Goal: Entertainment & Leisure: Consume media (video, audio)

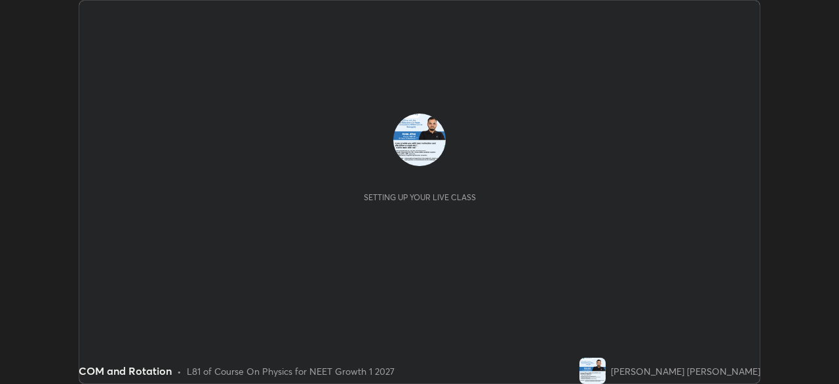
scroll to position [384, 839]
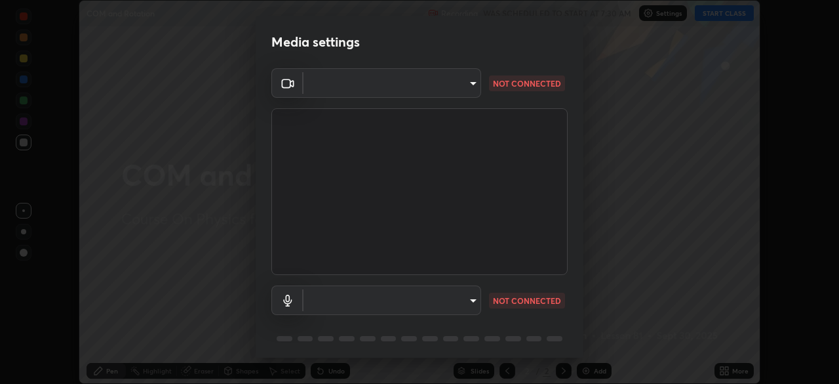
type input "5402053dac797fbd6203b9055fefd71c8703e877445e1219393e3e645ba4b0f2"
type input "default"
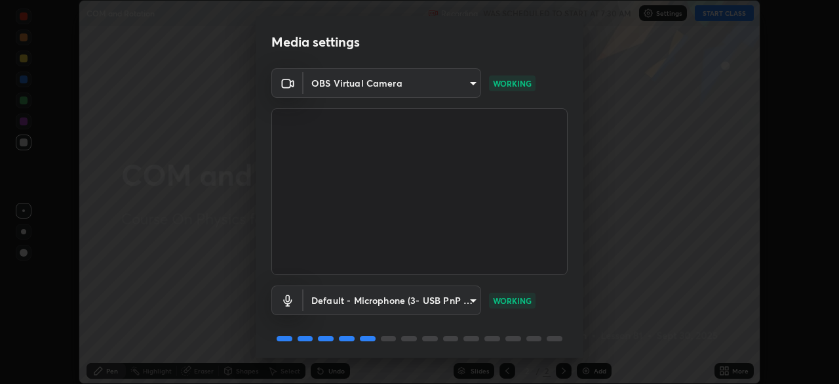
scroll to position [47, 0]
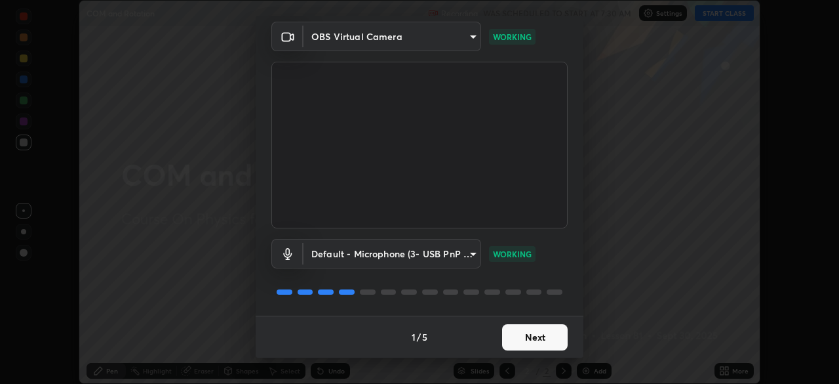
click at [535, 333] on button "Next" at bounding box center [535, 337] width 66 height 26
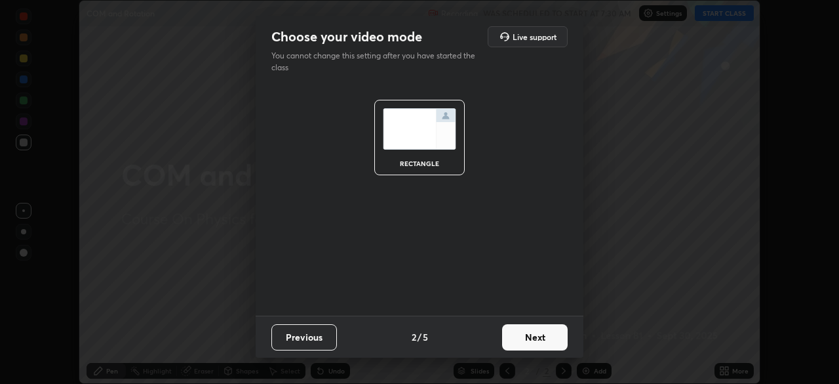
scroll to position [0, 0]
click at [529, 342] on button "Next" at bounding box center [535, 337] width 66 height 26
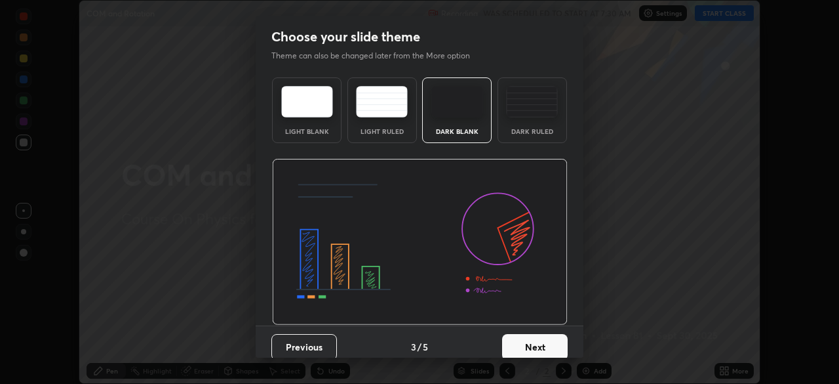
click at [538, 341] on button "Next" at bounding box center [535, 347] width 66 height 26
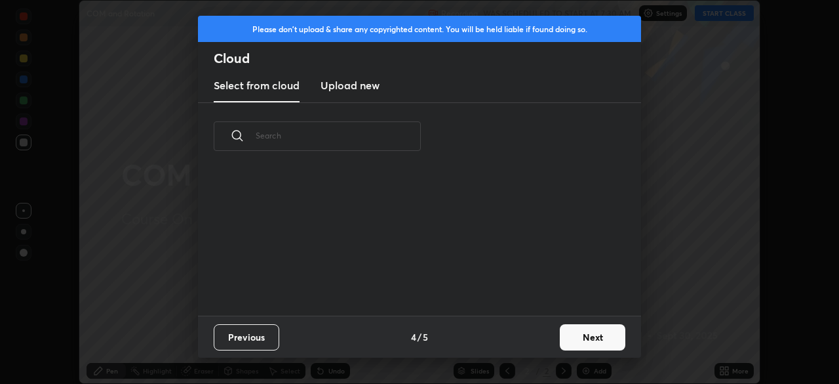
scroll to position [146, 421]
click at [572, 332] on button "Next" at bounding box center [593, 337] width 66 height 26
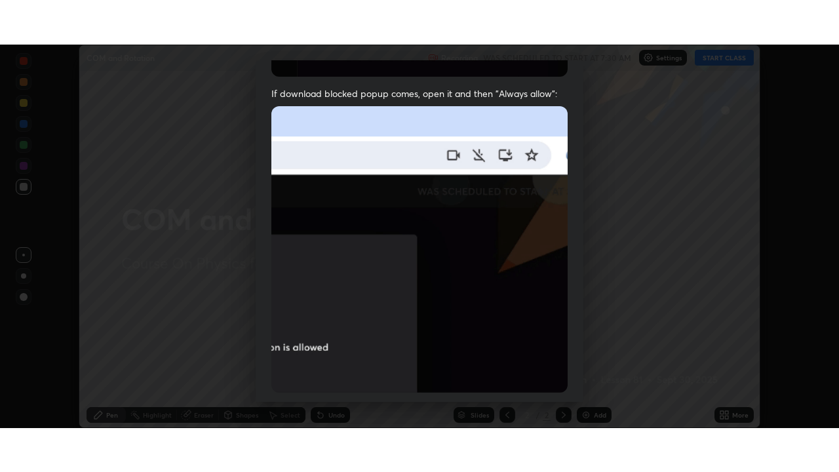
scroll to position [314, 0]
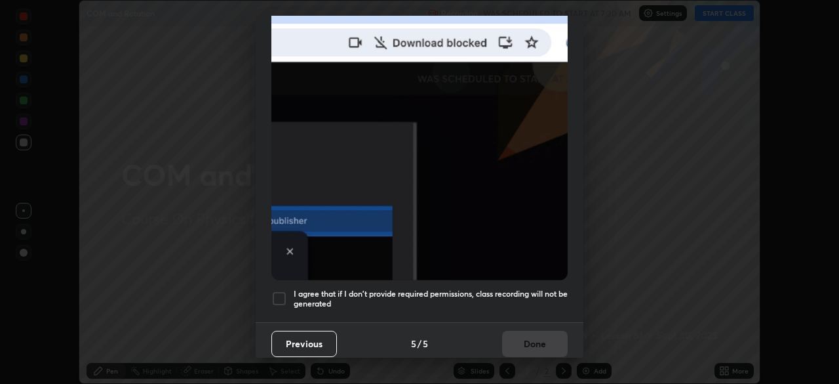
click at [281, 292] on div at bounding box center [279, 298] width 16 height 16
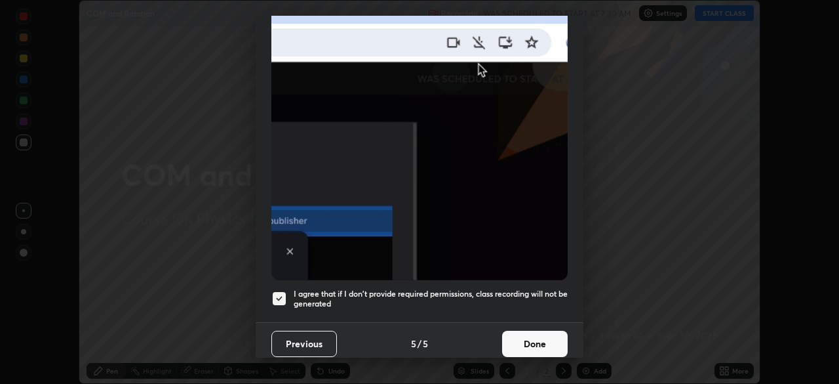
click at [517, 334] on button "Done" at bounding box center [535, 343] width 66 height 26
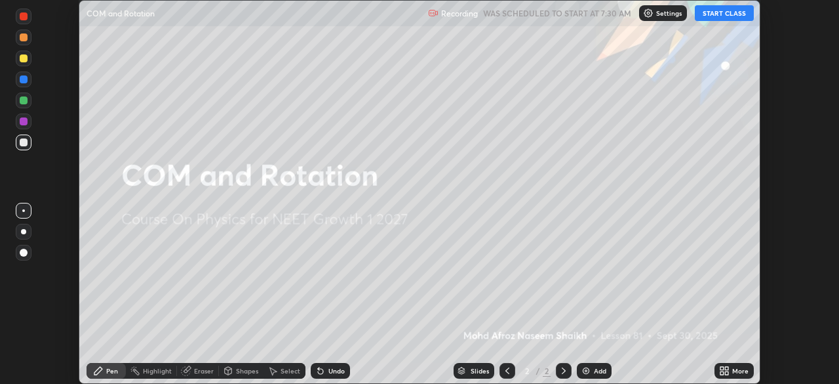
click at [718, 14] on button "START CLASS" at bounding box center [724, 13] width 59 height 16
click at [726, 374] on icon at bounding box center [726, 372] width 3 height 3
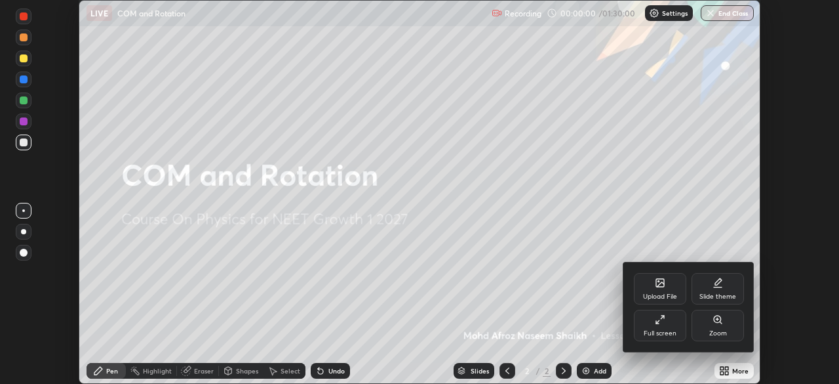
click at [666, 327] on div "Full screen" at bounding box center [660, 324] width 52 height 31
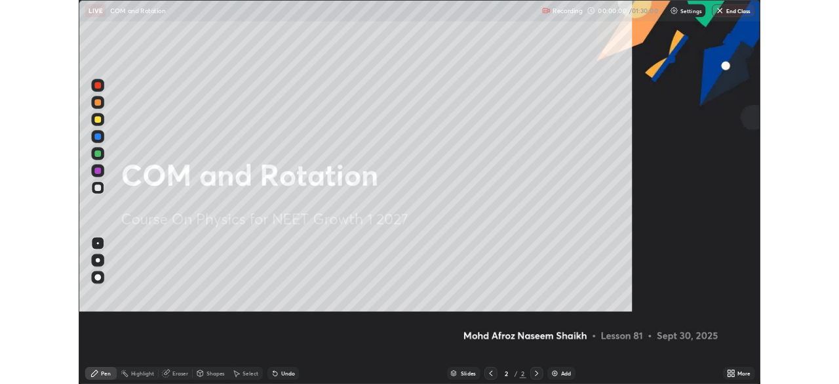
scroll to position [472, 839]
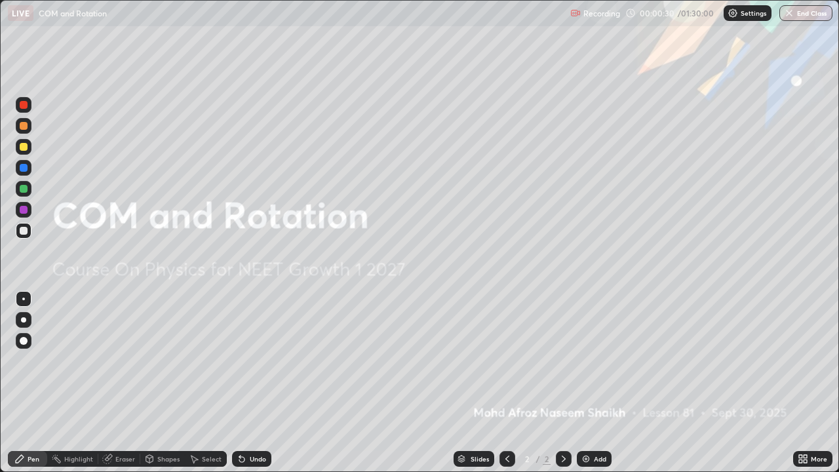
click at [581, 383] on img at bounding box center [586, 459] width 10 height 10
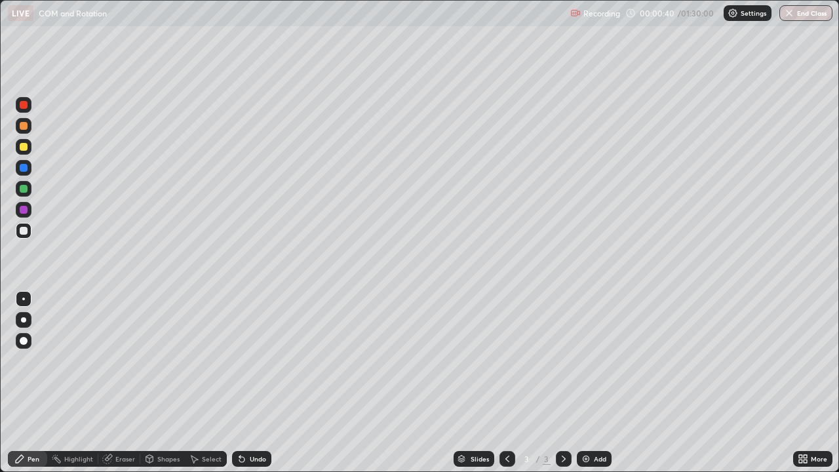
click at [27, 146] on div at bounding box center [24, 147] width 8 height 8
click at [242, 383] on icon at bounding box center [241, 459] width 5 height 5
click at [247, 383] on div "Undo" at bounding box center [251, 459] width 39 height 16
click at [114, 383] on div "Eraser" at bounding box center [119, 459] width 42 height 16
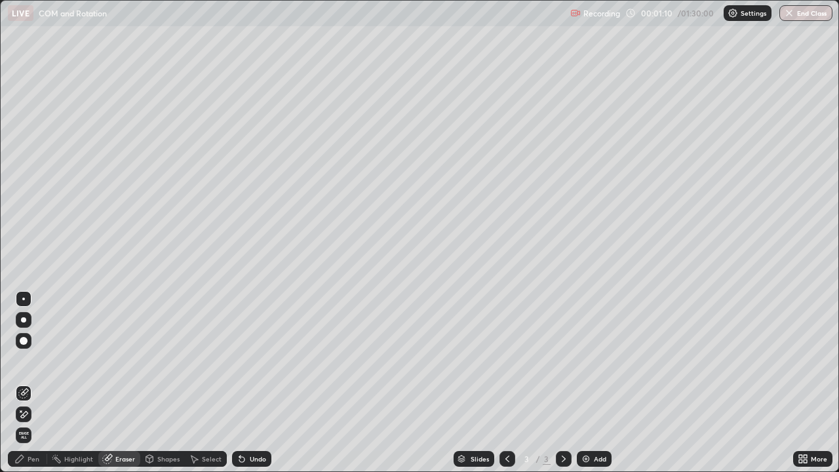
click at [24, 383] on div "Pen" at bounding box center [27, 459] width 39 height 16
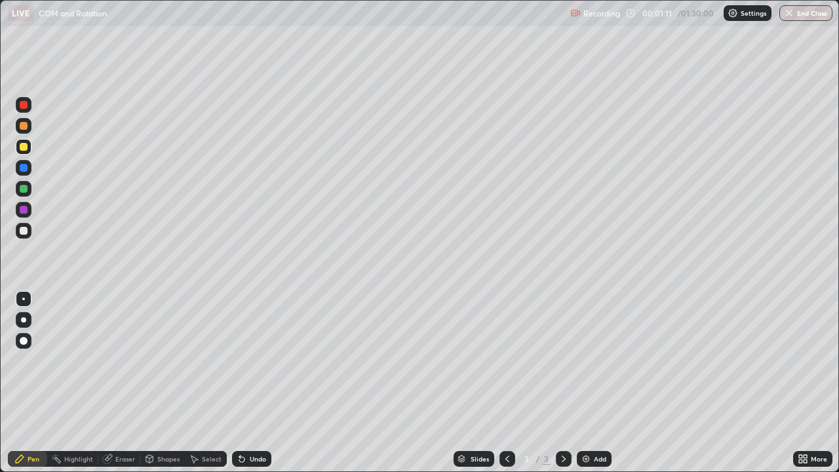
click at [20, 225] on div at bounding box center [24, 231] width 16 height 16
click at [23, 229] on div at bounding box center [24, 231] width 8 height 8
click at [22, 231] on div at bounding box center [24, 231] width 8 height 8
click at [588, 383] on img at bounding box center [586, 459] width 10 height 10
click at [247, 383] on div "Undo" at bounding box center [251, 459] width 39 height 16
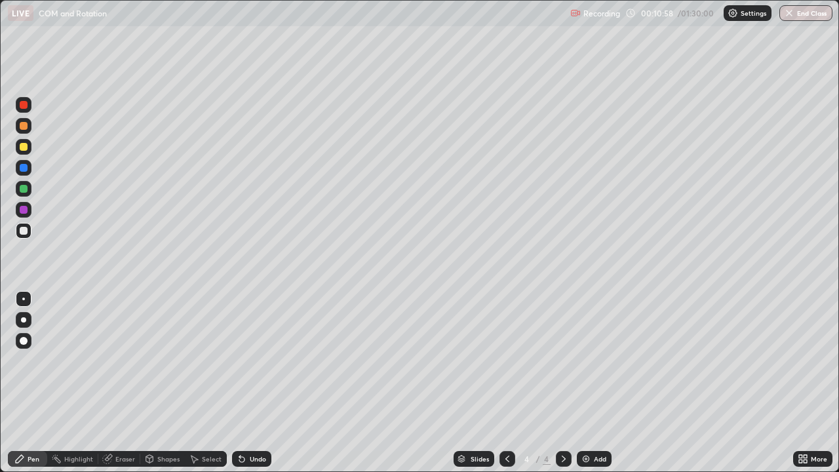
click at [239, 383] on icon at bounding box center [239, 456] width 1 height 1
click at [241, 383] on icon at bounding box center [241, 459] width 5 height 5
click at [239, 383] on icon at bounding box center [241, 459] width 5 height 5
click at [240, 383] on icon at bounding box center [241, 459] width 5 height 5
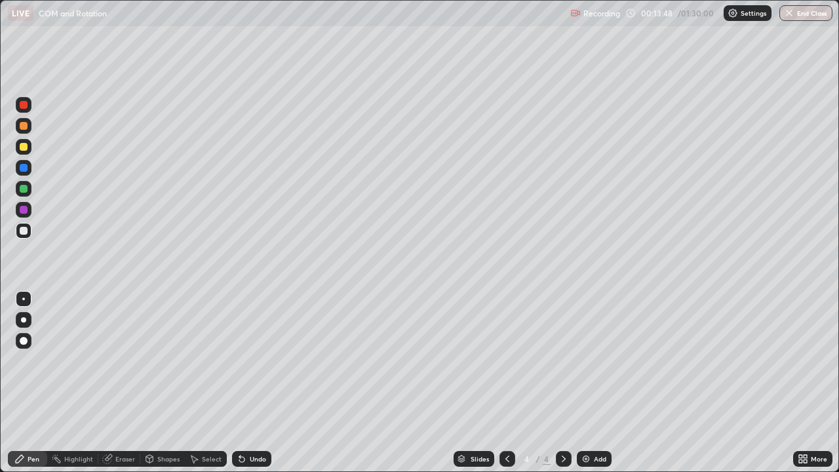
click at [588, 383] on img at bounding box center [586, 459] width 10 height 10
click at [805, 383] on icon at bounding box center [805, 461] width 3 height 3
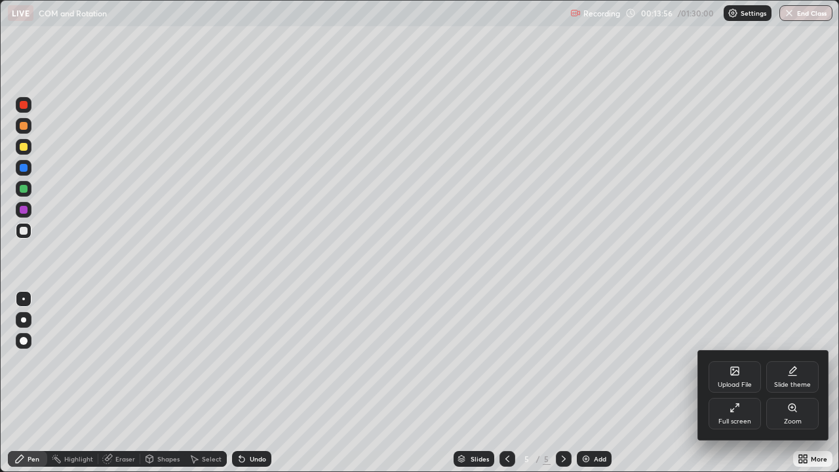
click at [730, 383] on div "Full screen" at bounding box center [735, 413] width 52 height 31
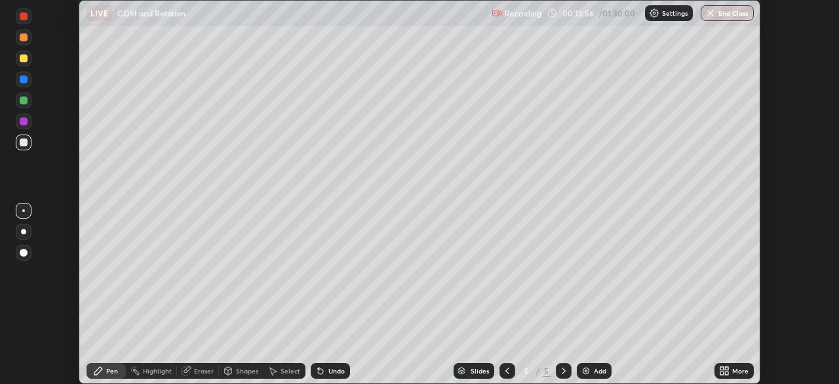
scroll to position [65186, 64730]
